Goal: Complete application form

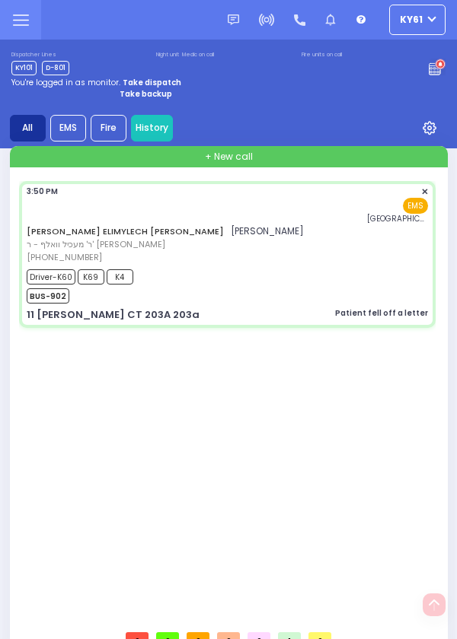
select select "PALM TREE"
select select "Year"
select select "[DEMOGRAPHIC_DATA]"
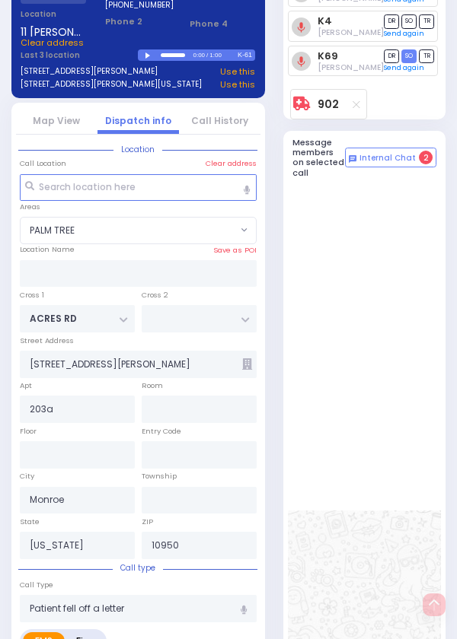
select select
radio input "true"
select select "Year"
select select "[DEMOGRAPHIC_DATA]"
select select
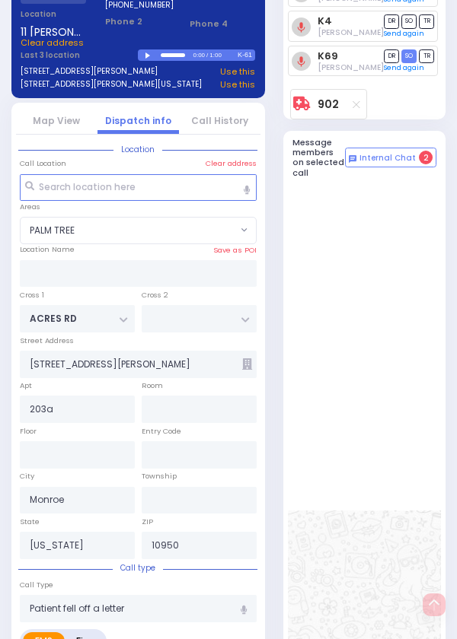
radio input "true"
select select "Year"
select select "[DEMOGRAPHIC_DATA]"
radio input "true"
select select "Year"
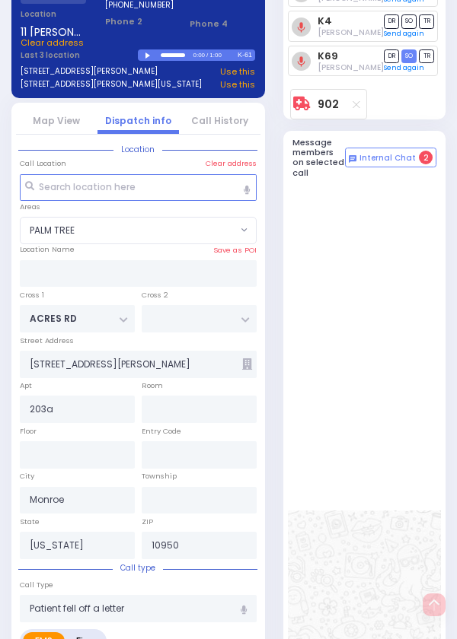
select select "[DEMOGRAPHIC_DATA]"
select select "PALM TREE"
select select
radio input "true"
select select "Year"
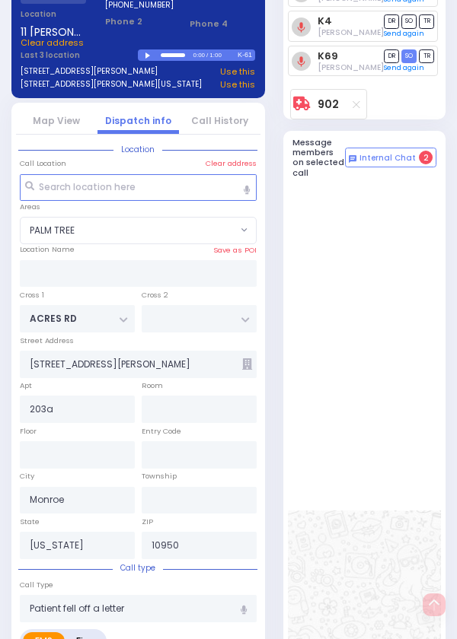
select select "[DEMOGRAPHIC_DATA]"
radio input "true"
select select "Year"
select select "[DEMOGRAPHIC_DATA]"
select select "PALM TREE"
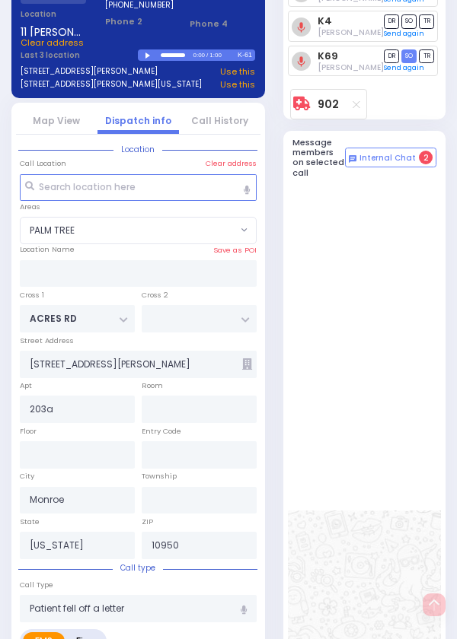
select select
radio input "true"
select select "Year"
select select "[DEMOGRAPHIC_DATA]"
radio input "true"
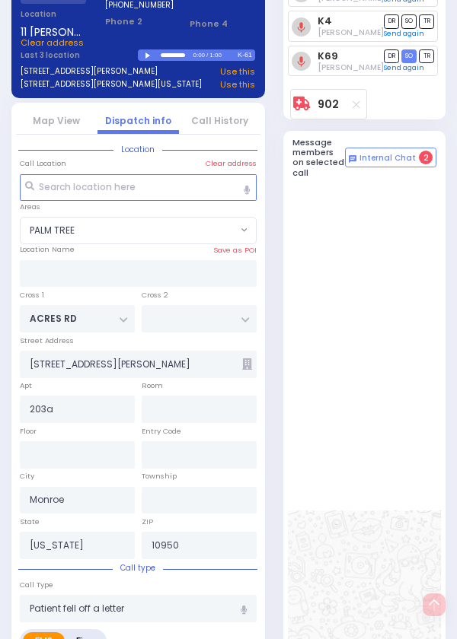
select select "Year"
select select "[DEMOGRAPHIC_DATA]"
radio input "true"
select select "Year"
select select "[DEMOGRAPHIC_DATA]"
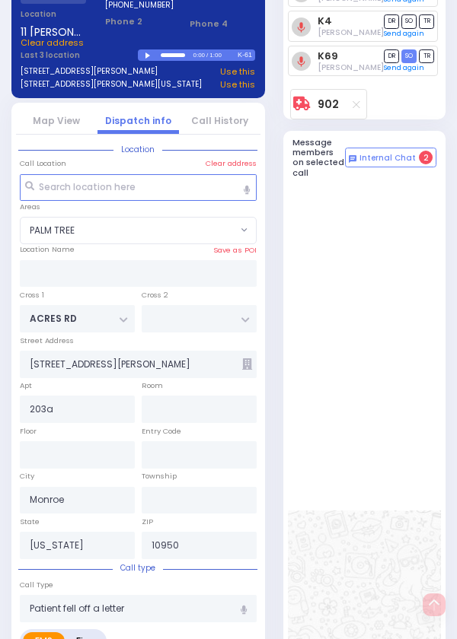
radio input "true"
select select "Year"
select select "[DEMOGRAPHIC_DATA]"
